Goal: Task Accomplishment & Management: Manage account settings

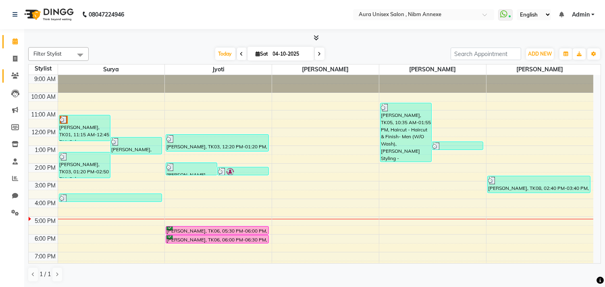
click at [20, 77] on span at bounding box center [15, 75] width 14 height 9
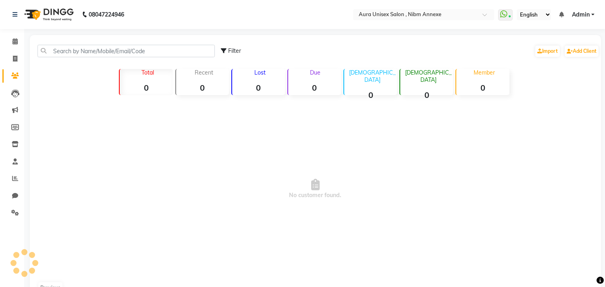
click at [11, 81] on link "Clients" at bounding box center [11, 75] width 19 height 13
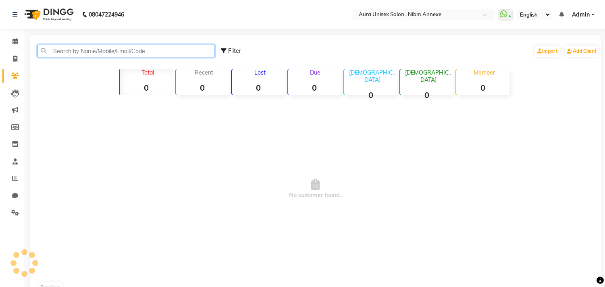
click at [48, 53] on input "text" at bounding box center [125, 51] width 177 height 12
click at [57, 53] on input "text" at bounding box center [125, 51] width 177 height 12
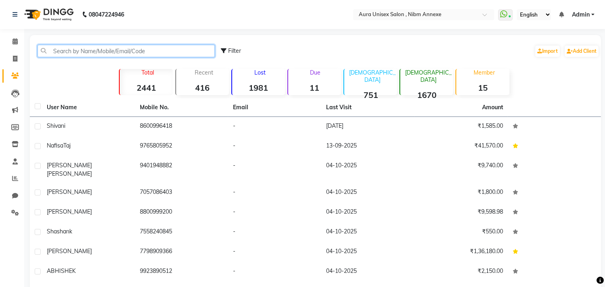
click at [81, 50] on input "text" at bounding box center [125, 51] width 177 height 12
click at [89, 51] on input "text" at bounding box center [125, 51] width 177 height 12
click at [129, 56] on input "text" at bounding box center [125, 51] width 177 height 12
click at [147, 54] on input "text" at bounding box center [125, 51] width 177 height 12
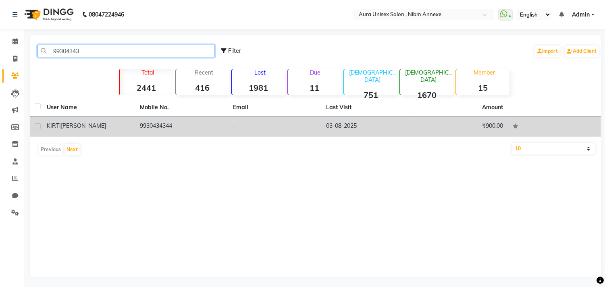
type input "99304343"
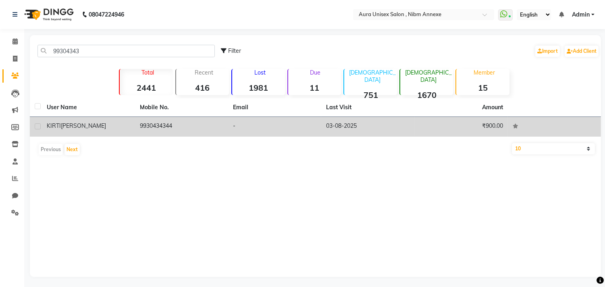
click at [274, 130] on td "-" at bounding box center [274, 127] width 93 height 20
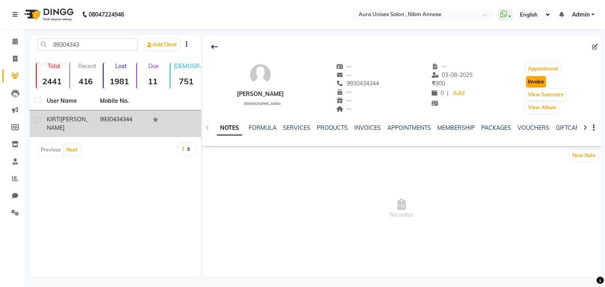
click at [533, 86] on button "Invoice" at bounding box center [536, 81] width 20 height 11
select select "service"
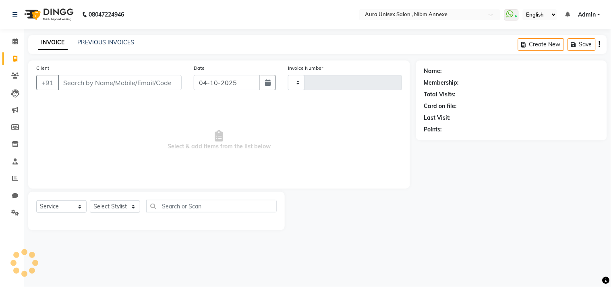
type input "1565"
select select "823"
click at [106, 206] on select "Select Stylist" at bounding box center [115, 206] width 50 height 12
type input "9930434344"
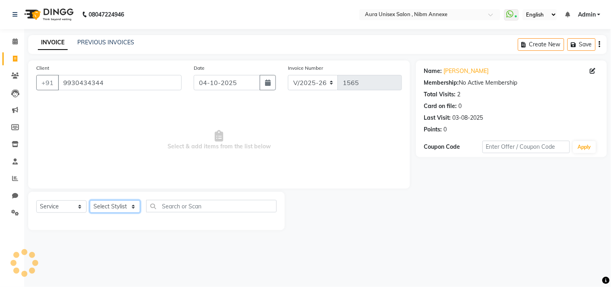
select select "83187"
click at [90, 201] on select "Select Stylist [PERSON_NAME] Jyoti [PERSON_NAME] [PERSON_NAME]" at bounding box center [115, 206] width 50 height 12
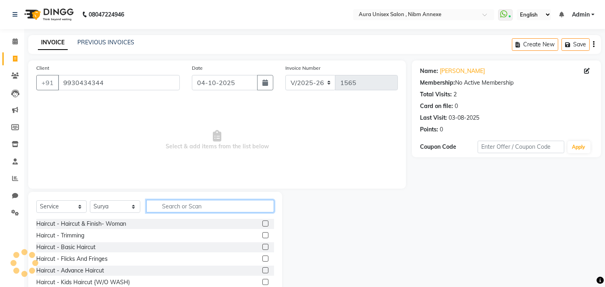
click at [186, 206] on input "text" at bounding box center [210, 206] width 128 height 12
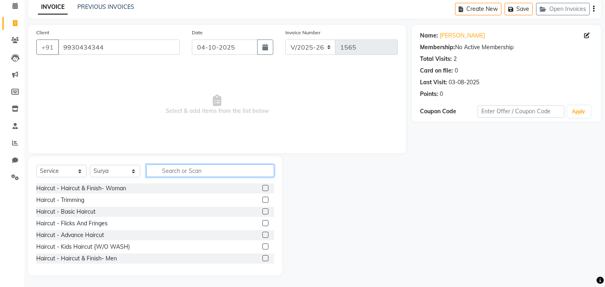
scroll to position [45, 0]
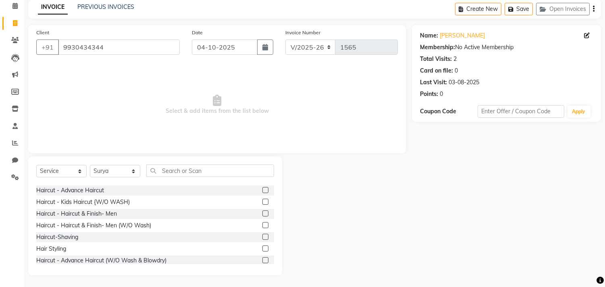
click at [262, 225] on label at bounding box center [265, 225] width 6 height 6
click at [262, 225] on input "checkbox" at bounding box center [264, 225] width 5 height 5
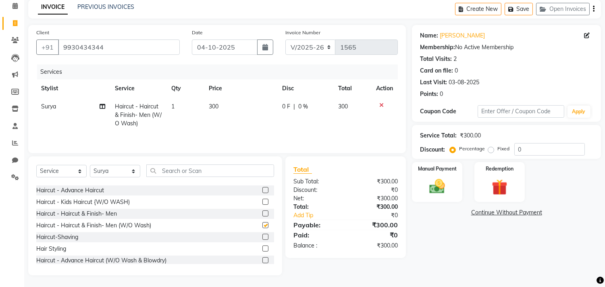
checkbox input "false"
click at [455, 190] on div "Manual Payment" at bounding box center [437, 181] width 52 height 41
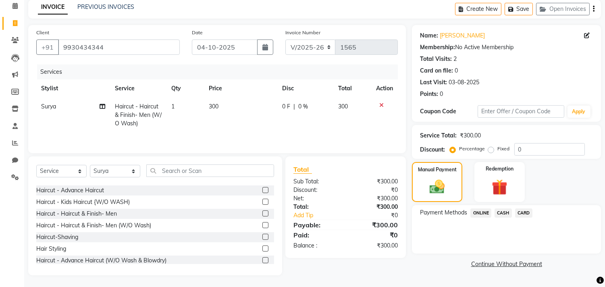
click at [505, 213] on span "CASH" at bounding box center [502, 212] width 17 height 9
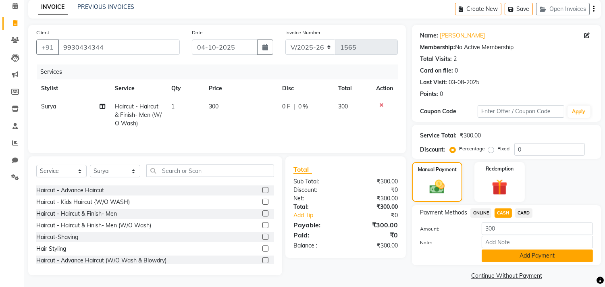
click at [508, 253] on button "Add Payment" at bounding box center [536, 255] width 111 height 12
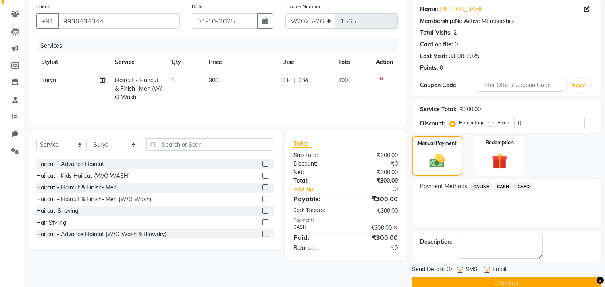
scroll to position [75, 0]
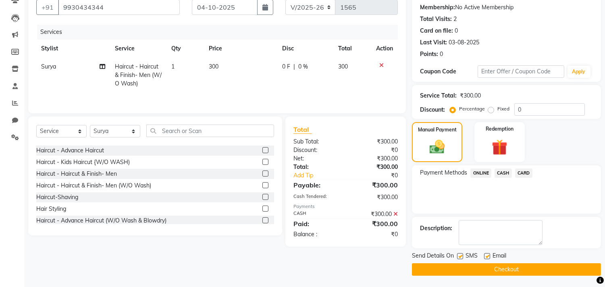
click at [461, 268] on button "Checkout" at bounding box center [506, 269] width 189 height 12
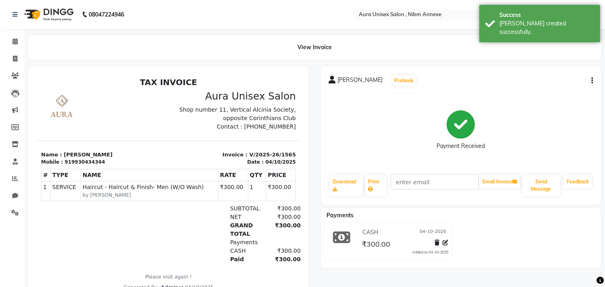
click at [23, 63] on li "Invoice" at bounding box center [12, 58] width 24 height 17
click at [22, 71] on div at bounding box center [168, 182] width 293 height 232
click at [17, 83] on li "Clients" at bounding box center [12, 75] width 24 height 17
